Goal: Navigation & Orientation: Understand site structure

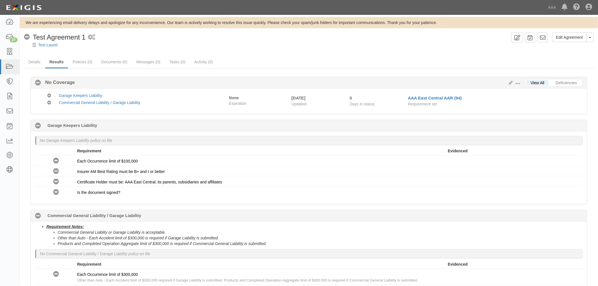
click at [503, 62] on ul "Details Results Policies (0) Documents (0) Messages (0) Tasks (0) Activity (0)" at bounding box center [308, 62] width 569 height 12
drag, startPoint x: 412, startPoint y: 58, endPoint x: 390, endPoint y: 17, distance: 46.0
click at [407, 45] on div "Edit Agreement Toggle Agreement Dropdown View Audit Trail Archive Agreement Del…" at bounding box center [309, 194] width 578 height 324
click at [496, 114] on div "View All Deficiencies Edit Requirements View History No Coverage No Coverage No…" at bounding box center [308, 208] width 565 height 263
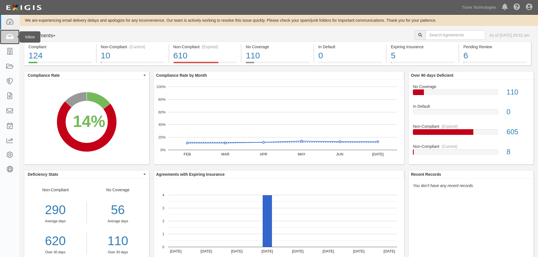
click at [10, 36] on icon at bounding box center [10, 37] width 8 height 6
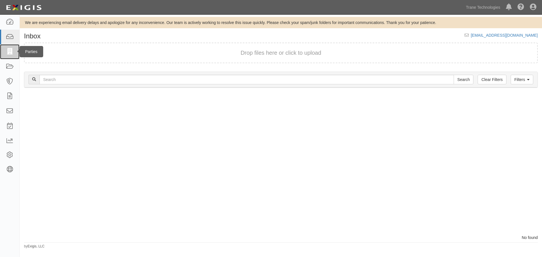
click at [10, 53] on icon at bounding box center [10, 52] width 8 height 6
